Goal: Navigation & Orientation: Go to known website

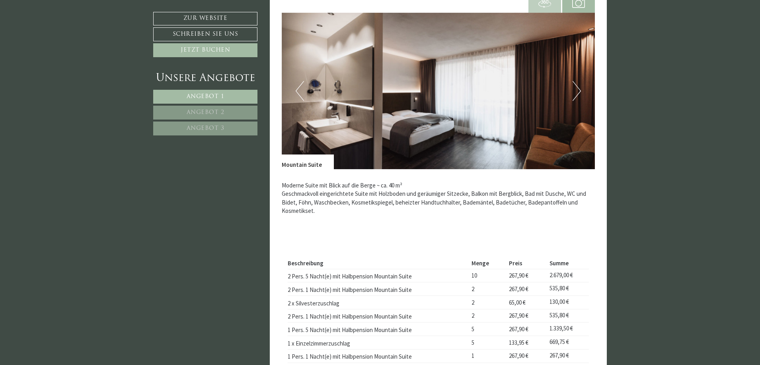
scroll to position [1551, 0]
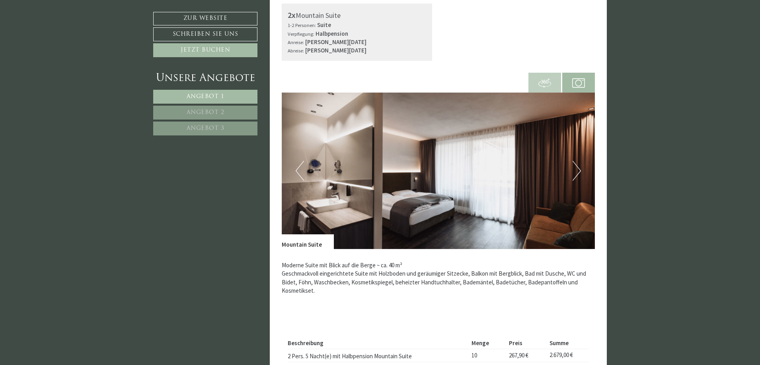
click at [576, 169] on button "Next" at bounding box center [576, 171] width 8 height 20
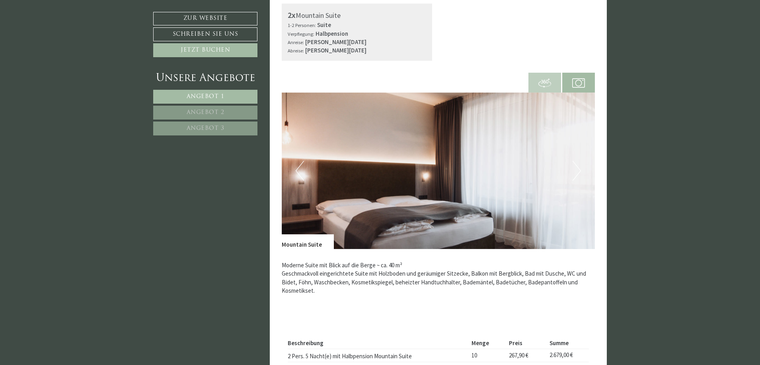
click at [576, 169] on button "Next" at bounding box center [576, 171] width 8 height 20
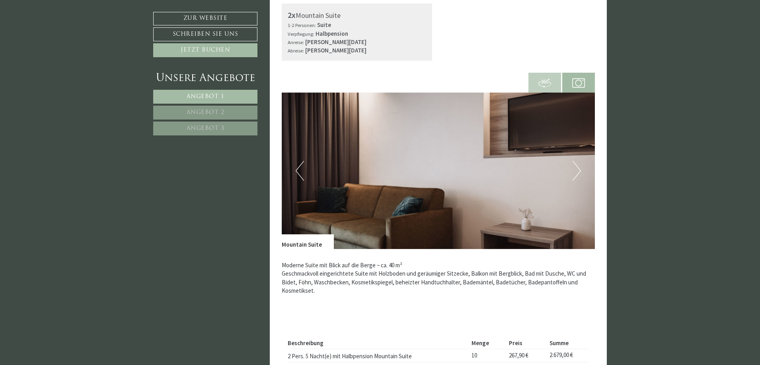
click at [303, 176] on button "Previous" at bounding box center [299, 171] width 8 height 20
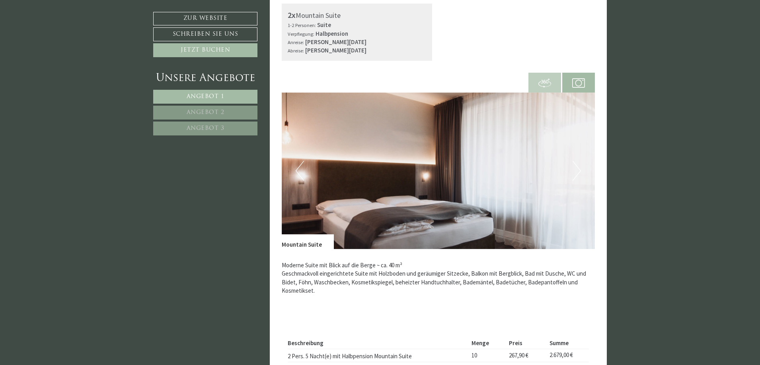
click at [578, 172] on button "Next" at bounding box center [576, 171] width 8 height 20
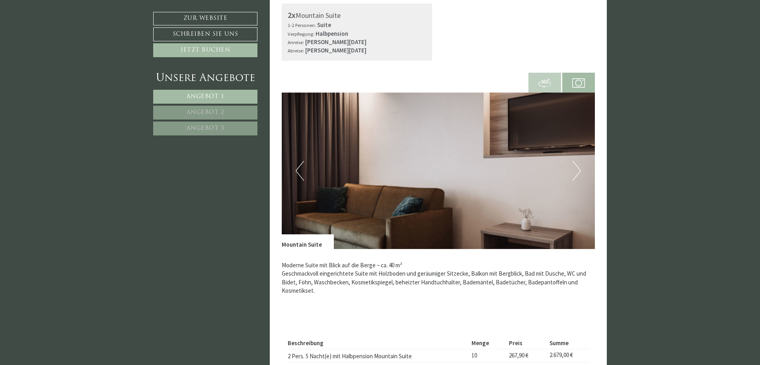
click at [302, 174] on button "Previous" at bounding box center [299, 171] width 8 height 20
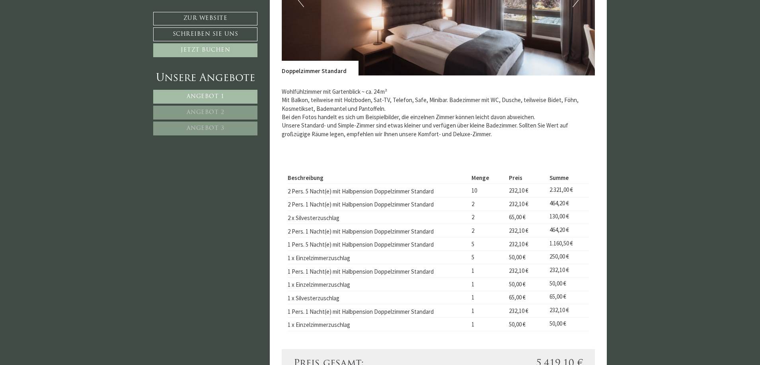
scroll to position [437, 0]
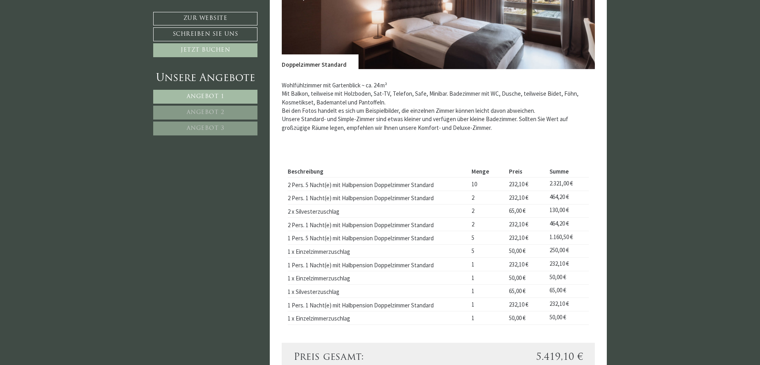
click at [245, 114] on link "Angebot 2" at bounding box center [205, 113] width 104 height 14
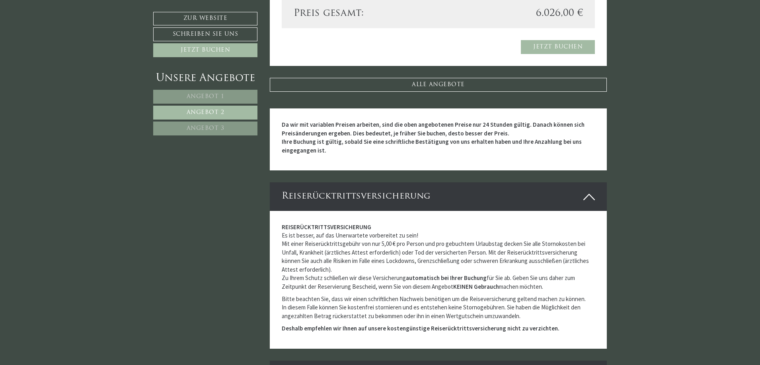
scroll to position [726, 0]
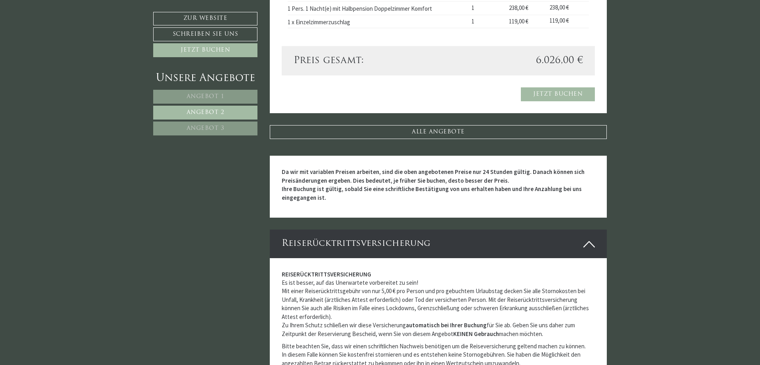
click at [192, 124] on link "Angebot 3" at bounding box center [205, 129] width 104 height 14
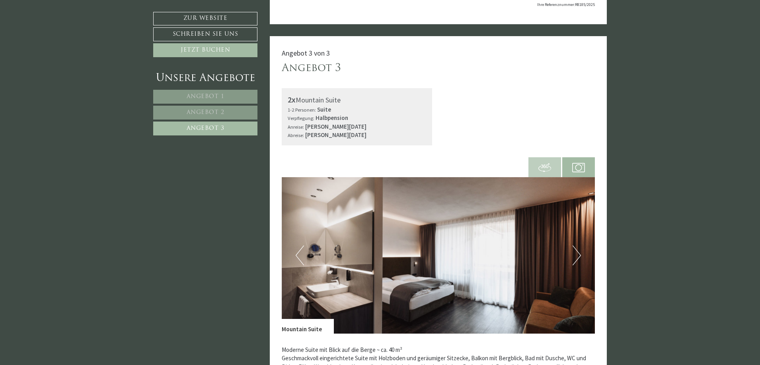
scroll to position [169, 0]
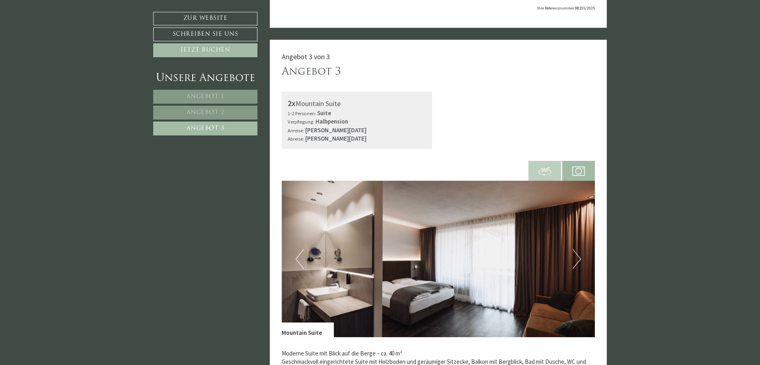
click at [550, 174] on img at bounding box center [544, 171] width 13 height 13
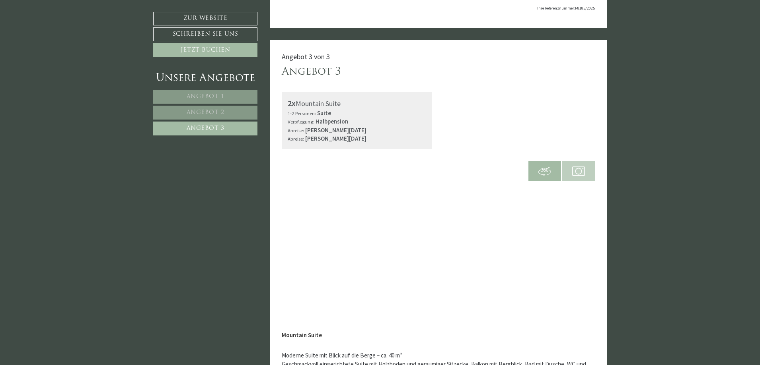
click at [578, 173] on img at bounding box center [578, 171] width 13 height 13
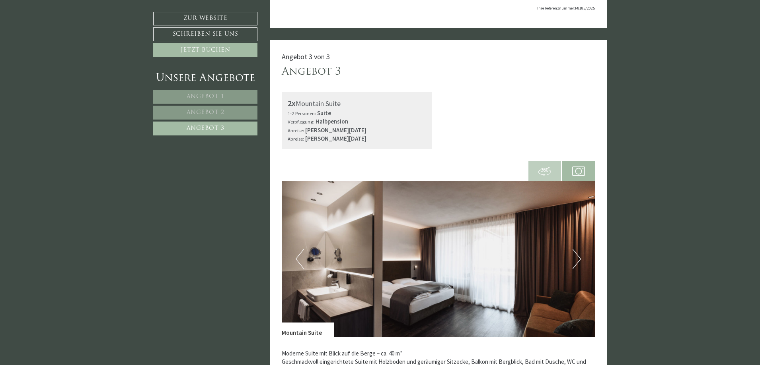
click at [577, 259] on button "Next" at bounding box center [576, 259] width 8 height 20
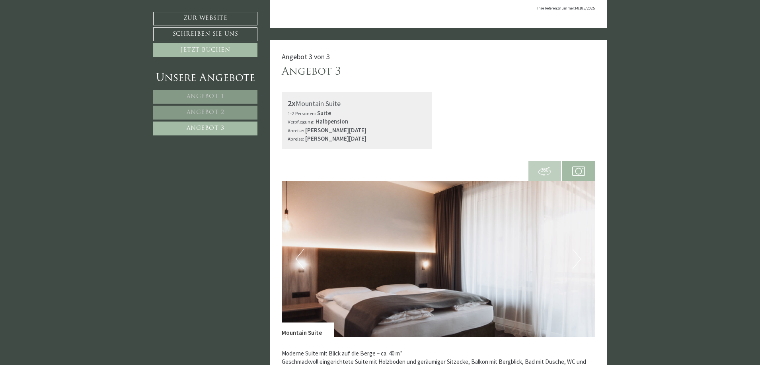
click at [577, 259] on button "Next" at bounding box center [576, 259] width 8 height 20
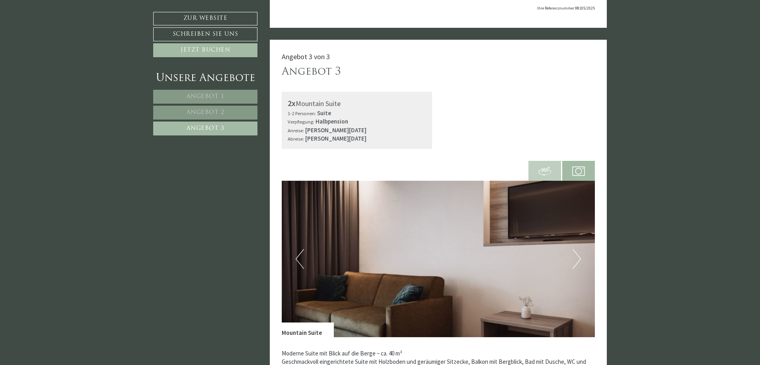
click at [544, 169] on img at bounding box center [544, 171] width 13 height 13
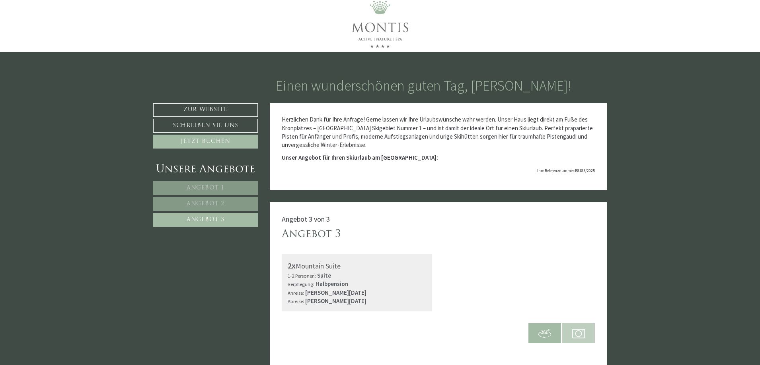
scroll to position [0, 0]
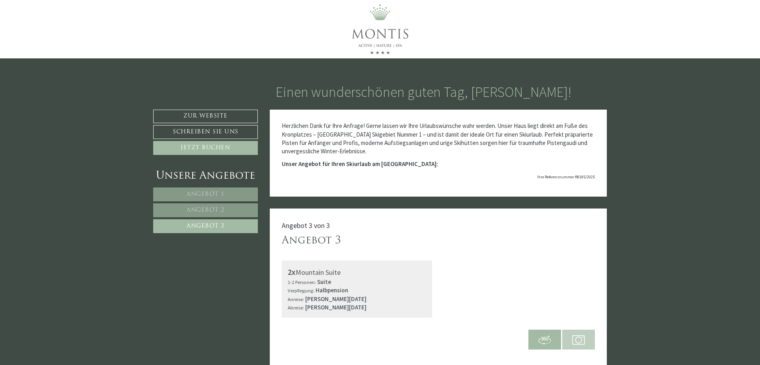
click at [192, 209] on span "Angebot 2" at bounding box center [206, 211] width 38 height 6
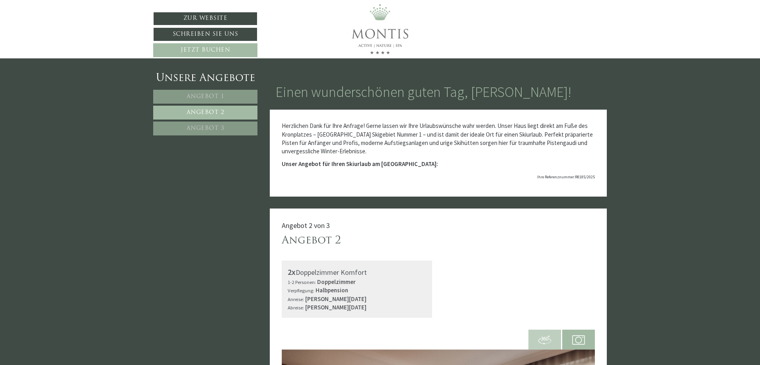
scroll to position [209, 0]
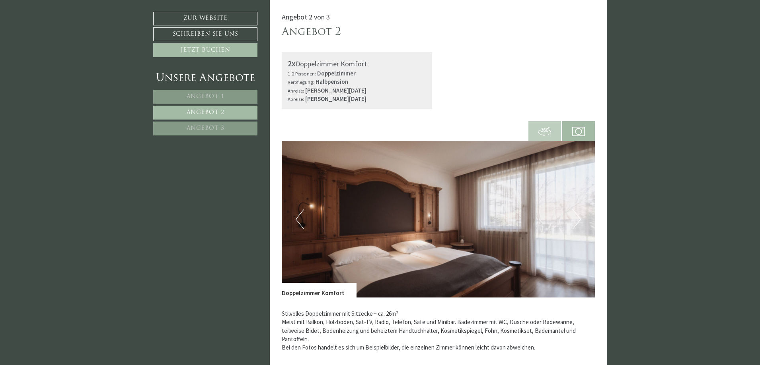
click at [581, 132] on img at bounding box center [578, 131] width 13 height 13
click at [575, 127] on img at bounding box center [578, 131] width 13 height 13
click at [542, 125] on span at bounding box center [544, 130] width 33 height 27
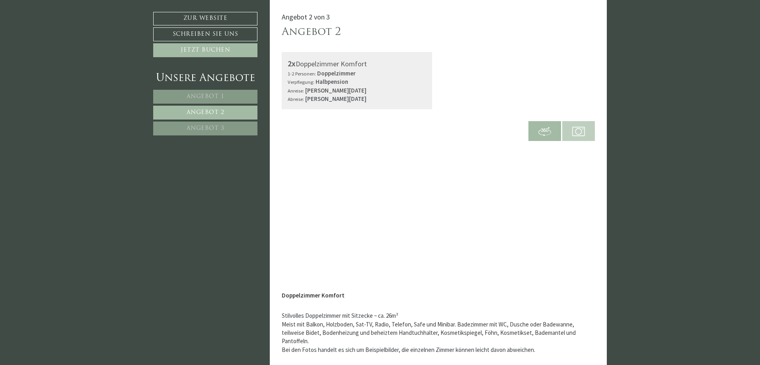
click at [224, 128] on link "Angebot 3" at bounding box center [205, 129] width 104 height 14
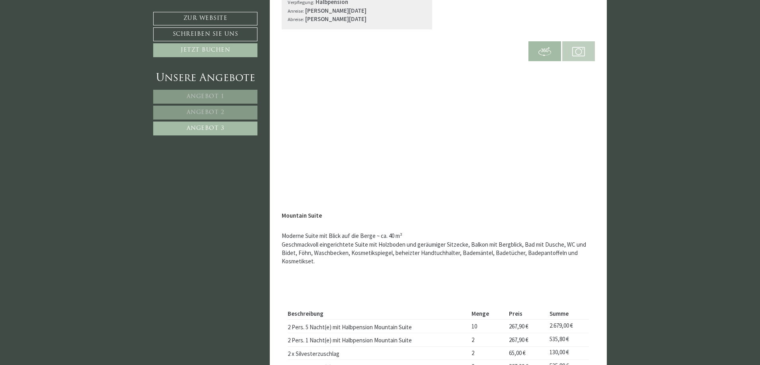
scroll to position [408, 0]
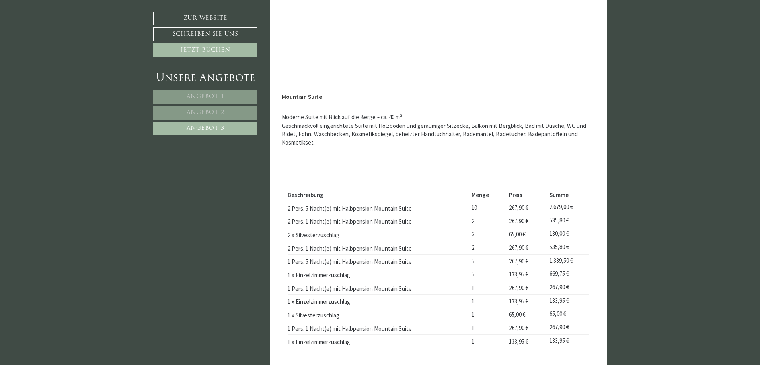
click at [232, 96] on link "Angebot 1" at bounding box center [205, 97] width 104 height 14
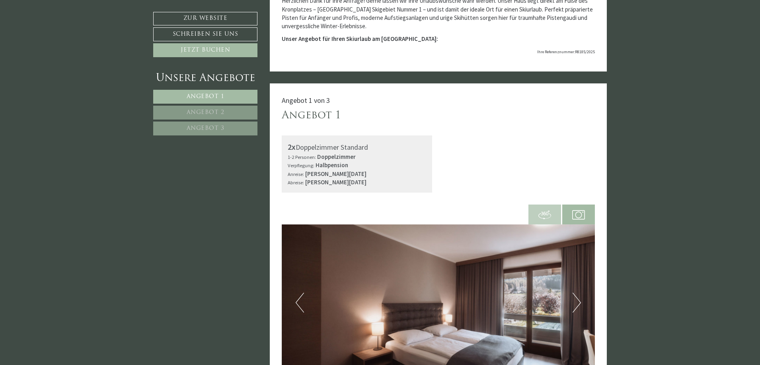
scroll to position [209, 0]
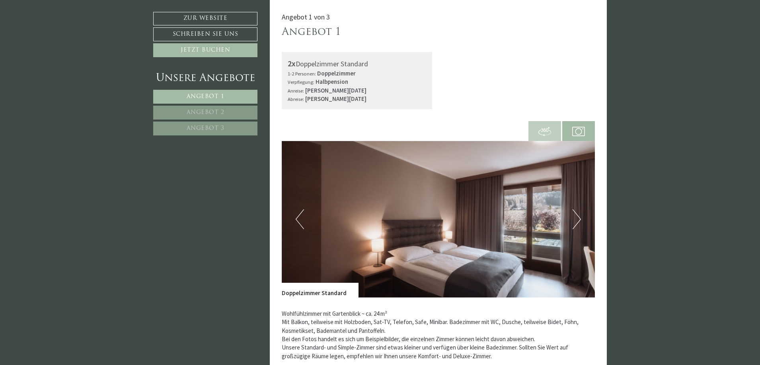
click at [547, 126] on img at bounding box center [544, 131] width 13 height 13
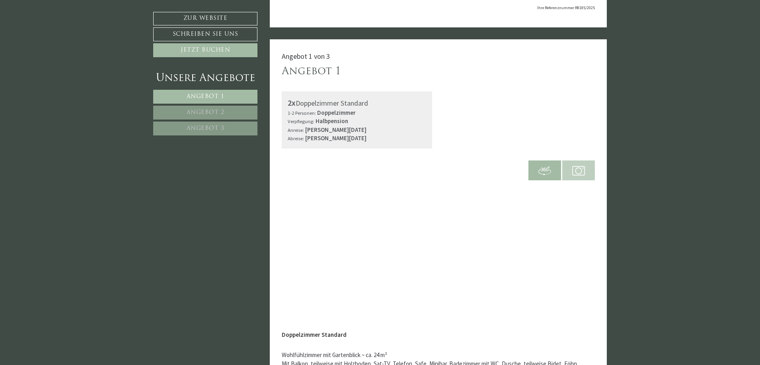
scroll to position [89, 0]
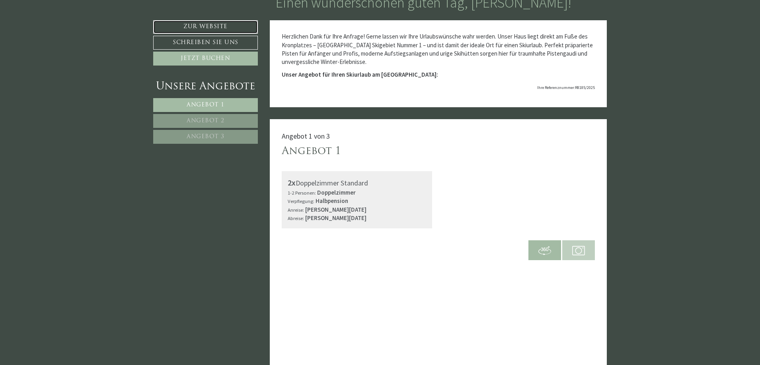
click at [224, 26] on link "Zur Website" at bounding box center [205, 27] width 105 height 14
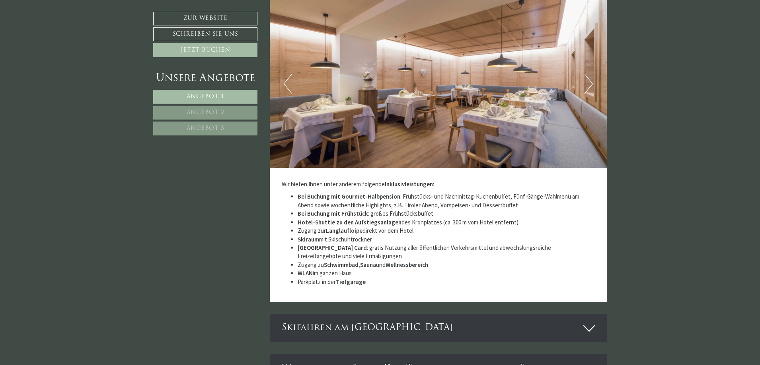
scroll to position [2545, 0]
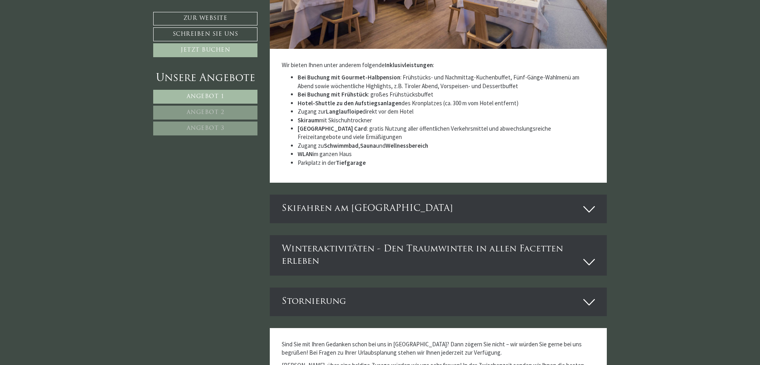
click at [587, 210] on icon at bounding box center [589, 210] width 12 height 14
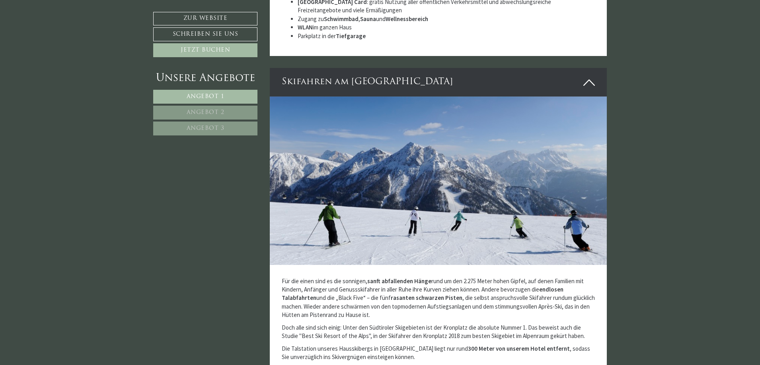
scroll to position [2585, 0]
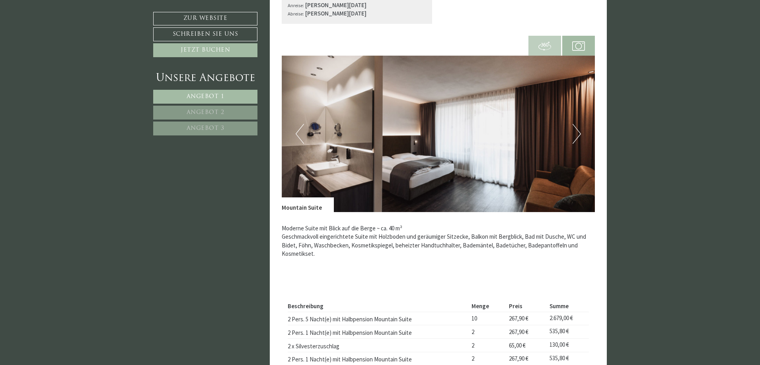
scroll to position [1471, 0]
